Goal: Information Seeking & Learning: Check status

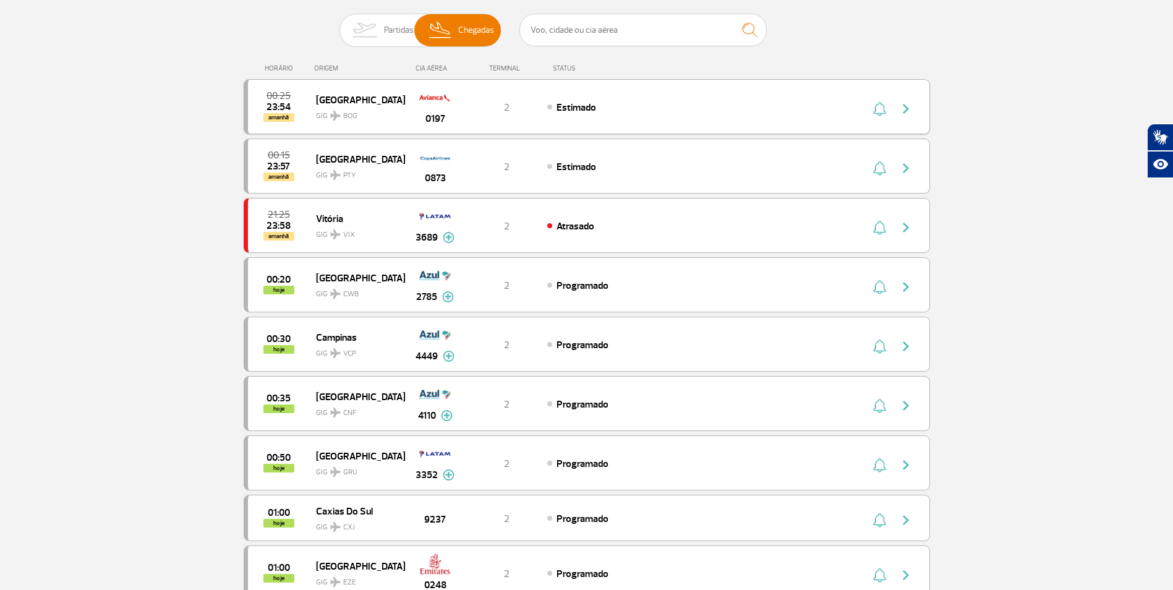
drag, startPoint x: 887, startPoint y: 27, endPoint x: 710, endPoint y: 92, distance: 189.0
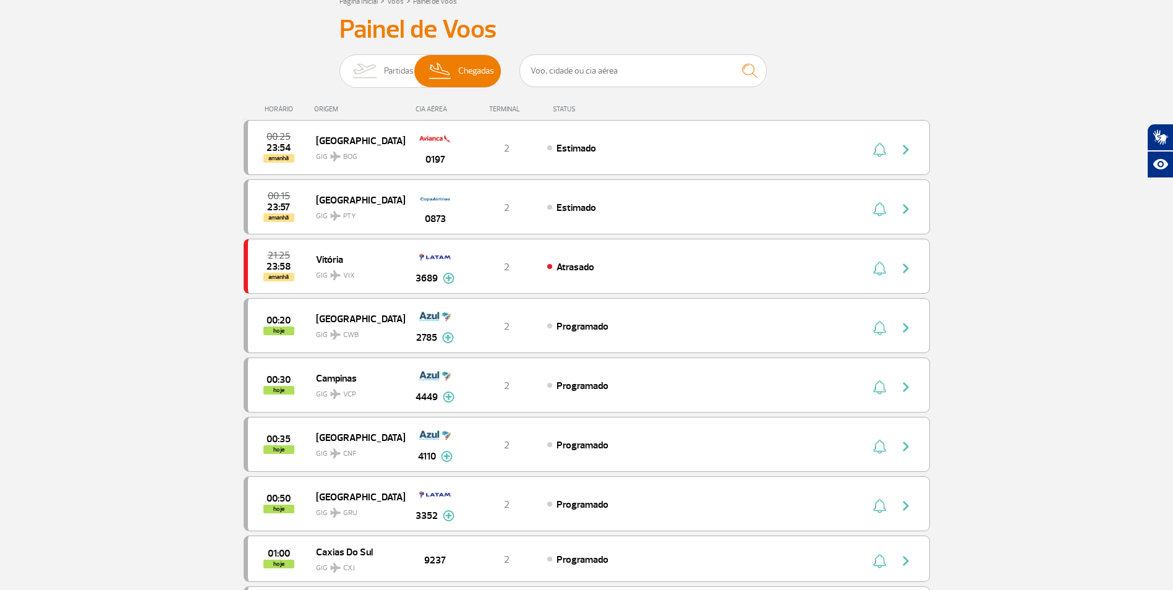
scroll to position [62, 0]
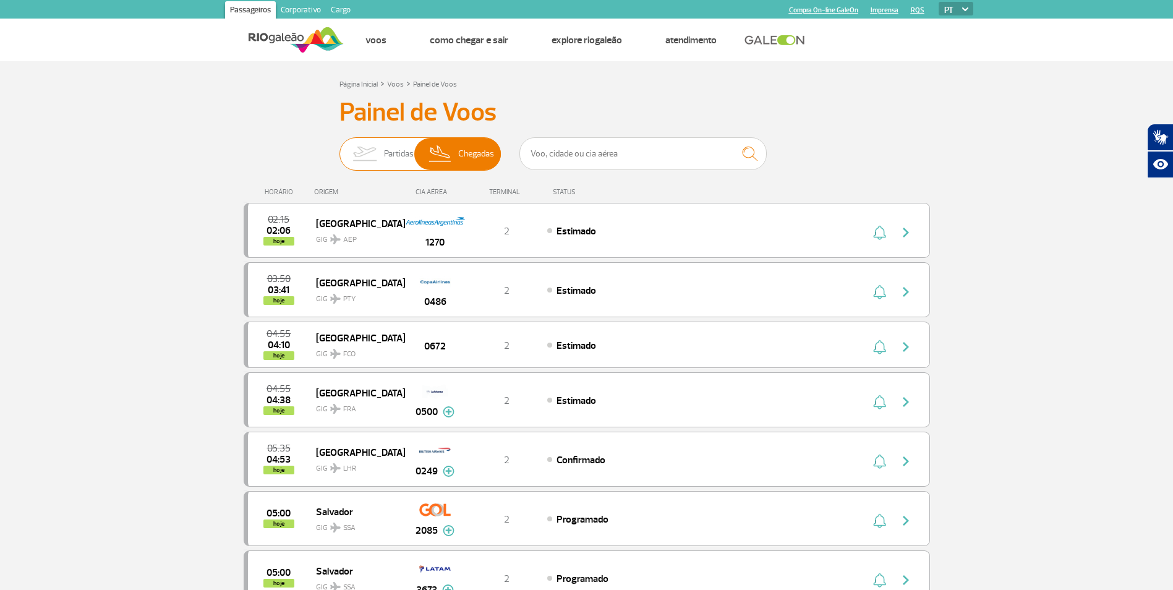
click at [403, 152] on span "Partidas" at bounding box center [399, 154] width 30 height 32
click at [339, 148] on input "Partidas Chegadas" at bounding box center [339, 148] width 0 height 0
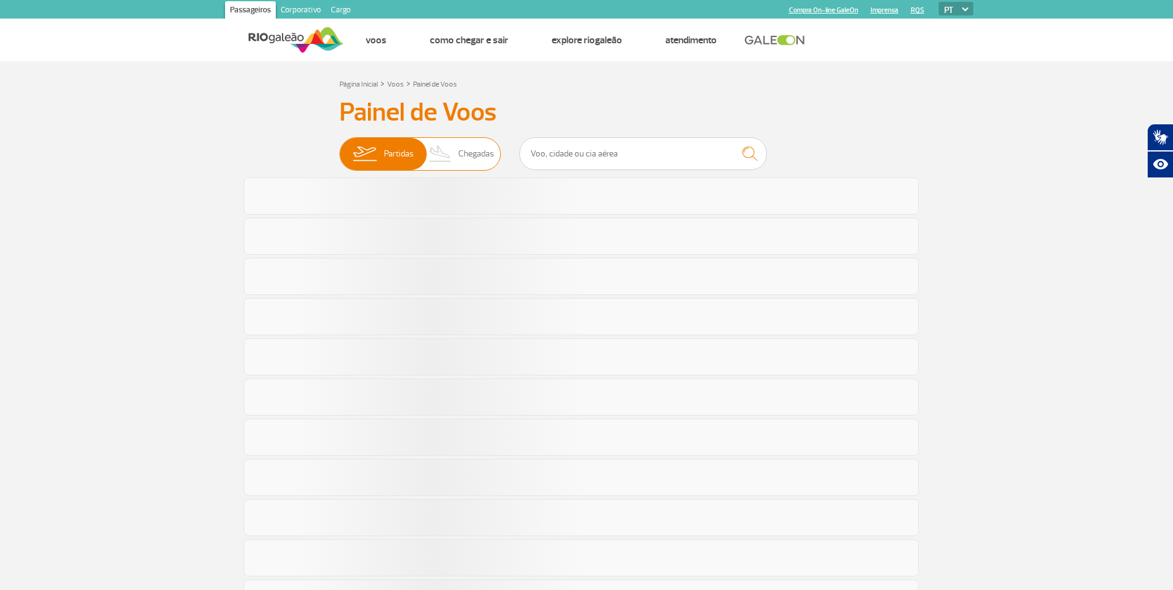
click at [461, 148] on span "Chegadas" at bounding box center [476, 154] width 36 height 32
click at [339, 148] on input "Partidas Chegadas" at bounding box center [339, 148] width 0 height 0
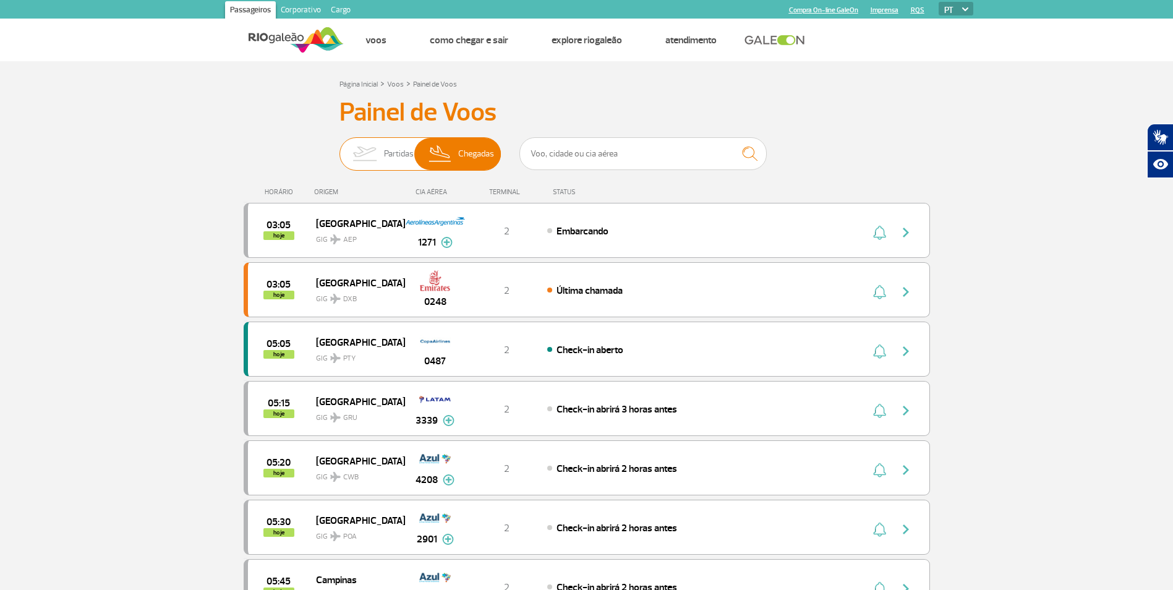
click at [393, 163] on span "Partidas" at bounding box center [399, 154] width 30 height 32
click at [339, 148] on input "Partidas Chegadas" at bounding box center [339, 148] width 0 height 0
click at [466, 143] on span "Chegadas" at bounding box center [476, 154] width 36 height 32
click at [339, 148] on input "Partidas Chegadas" at bounding box center [339, 148] width 0 height 0
